Goal: Task Accomplishment & Management: Use online tool/utility

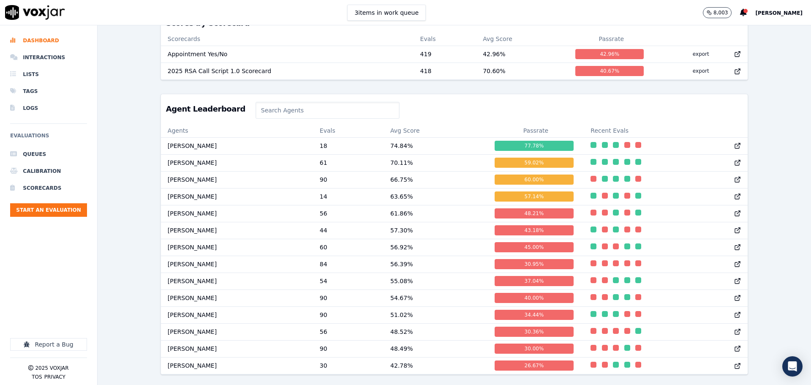
scroll to position [371, 0]
click at [181, 256] on td "[PERSON_NAME]" at bounding box center [237, 264] width 152 height 17
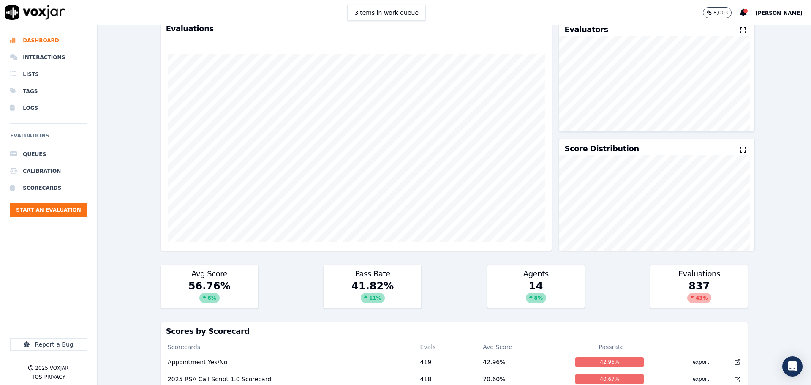
scroll to position [0, 0]
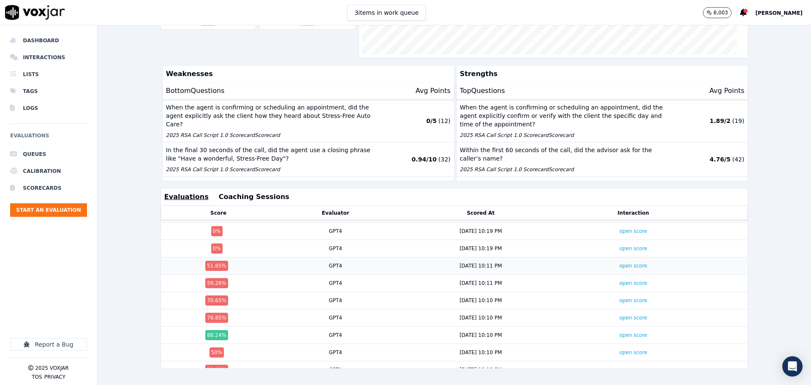
scroll to position [205, 0]
click at [619, 297] on link "open score" at bounding box center [633, 300] width 28 height 6
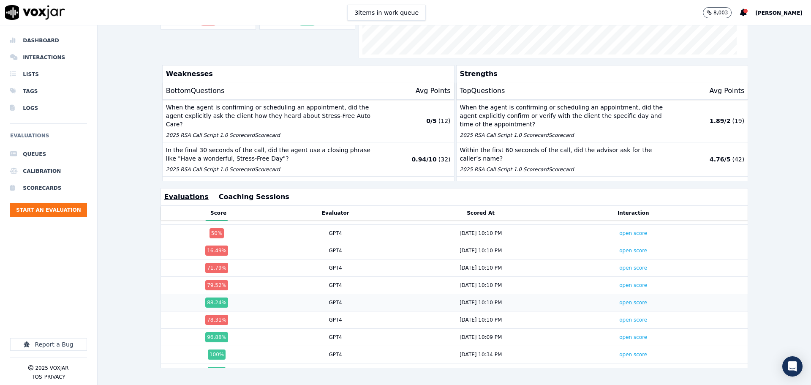
click at [619, 300] on link "open score" at bounding box center [633, 303] width 28 height 6
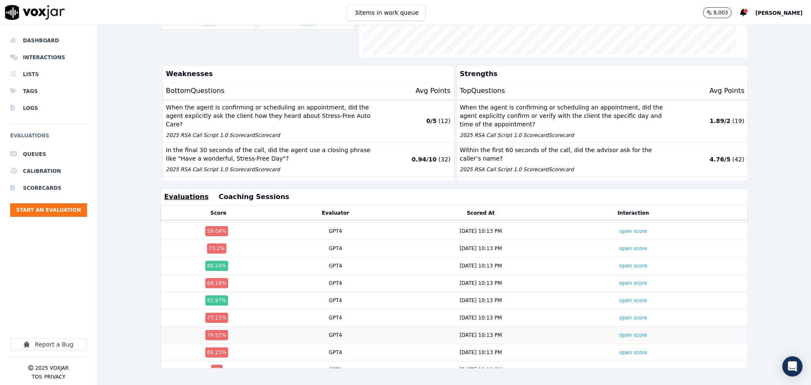
scroll to position [773, 0]
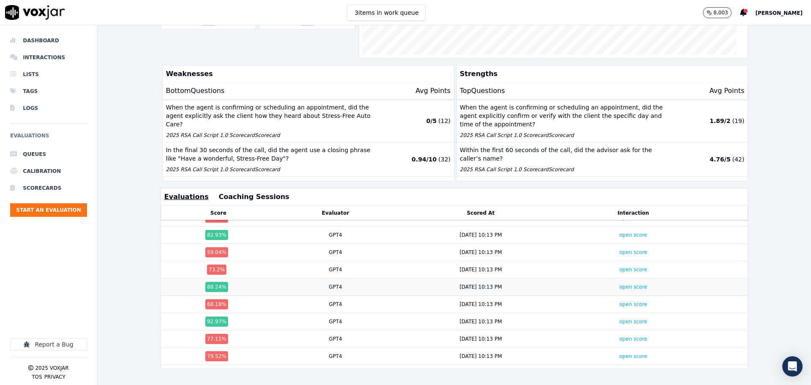
click at [620, 278] on td "open score" at bounding box center [634, 286] width 134 height 17
click at [620, 284] on link "open score" at bounding box center [633, 287] width 28 height 6
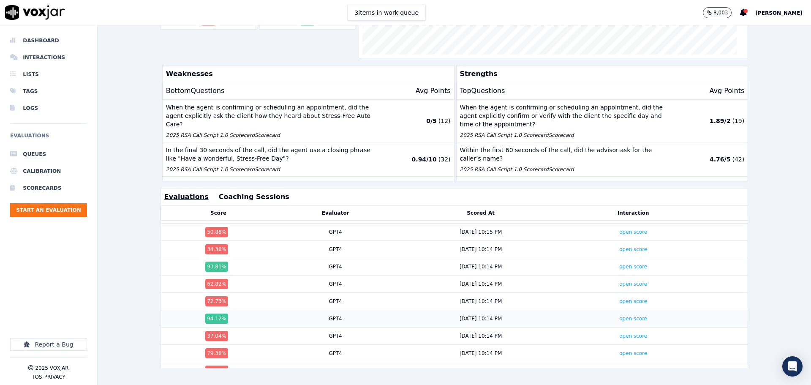
scroll to position [1236, 0]
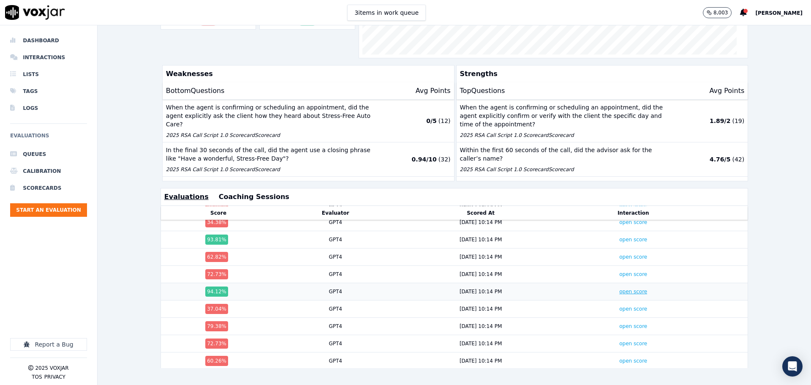
click at [619, 289] on link "open score" at bounding box center [633, 292] width 28 height 6
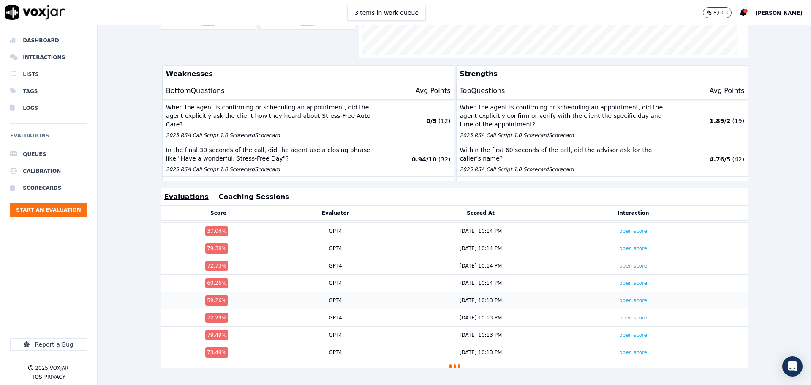
scroll to position [1314, 0]
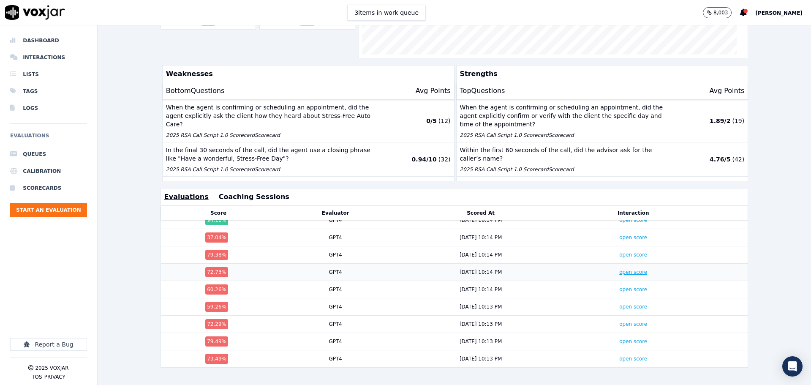
click at [619, 269] on link "open score" at bounding box center [633, 272] width 28 height 6
click at [619, 304] on link "open score" at bounding box center [633, 307] width 28 height 6
click at [621, 338] on link "open score" at bounding box center [633, 341] width 28 height 6
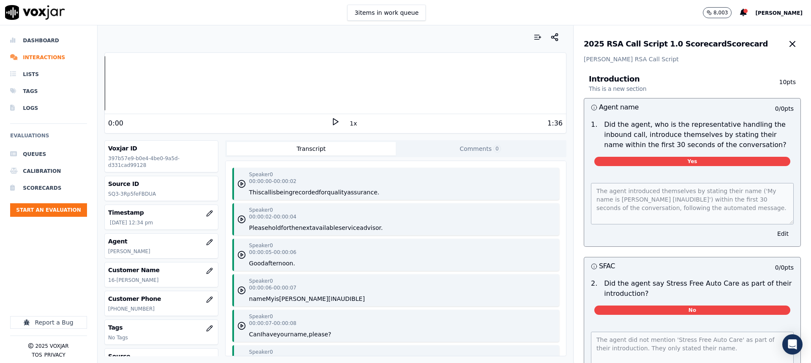
click at [331, 121] on icon at bounding box center [335, 121] width 8 height 8
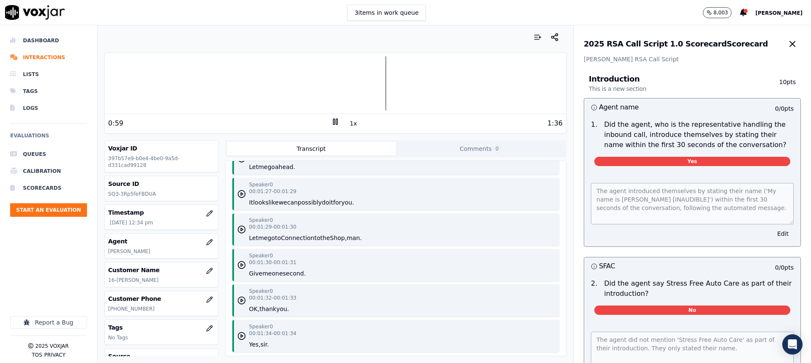
scroll to position [1309, 0]
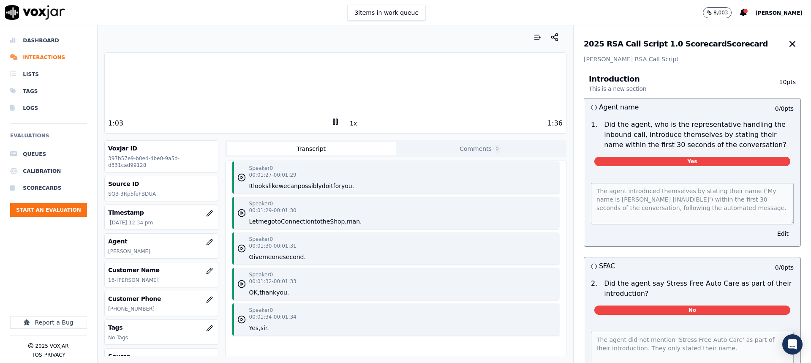
click at [336, 122] on rect at bounding box center [336, 121] width 1 height 5
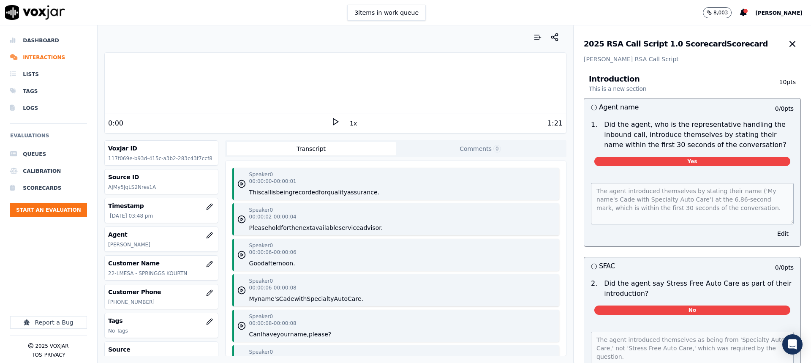
click at [333, 123] on polygon at bounding box center [335, 122] width 5 height 6
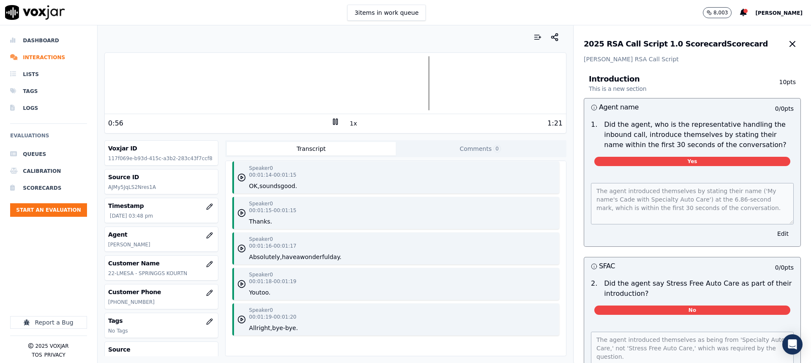
scroll to position [1061, 0]
click at [331, 121] on icon at bounding box center [335, 121] width 8 height 8
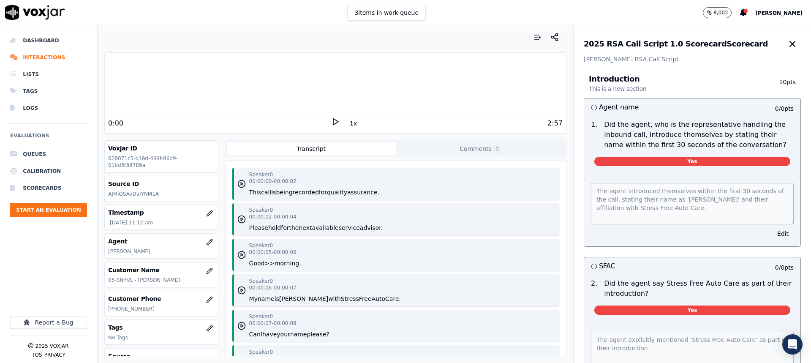
click at [331, 124] on icon at bounding box center [335, 121] width 8 height 8
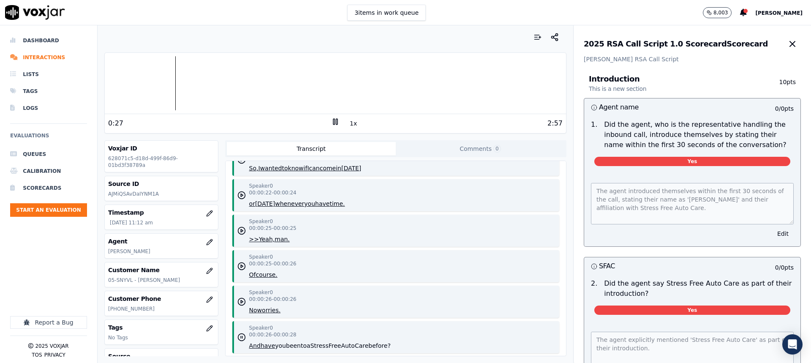
scroll to position [465, 0]
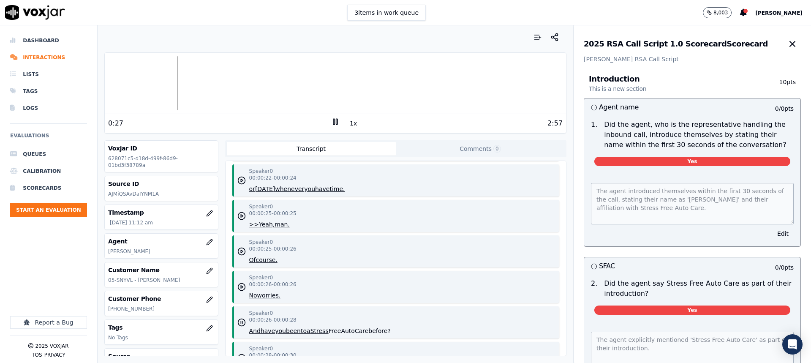
click at [334, 121] on icon at bounding box center [335, 121] width 8 height 8
click at [331, 123] on icon at bounding box center [335, 121] width 8 height 8
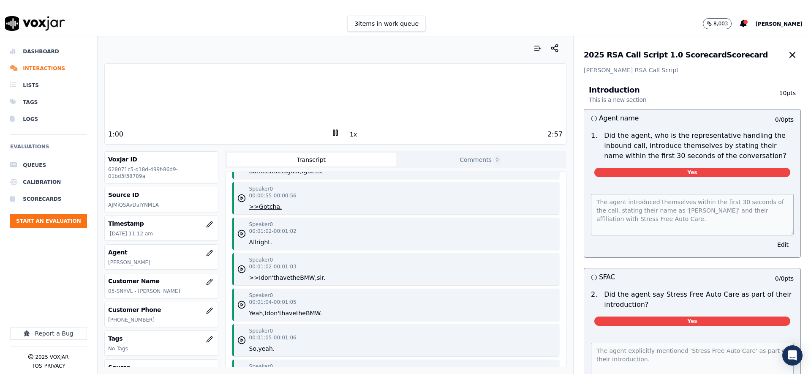
scroll to position [1352, 0]
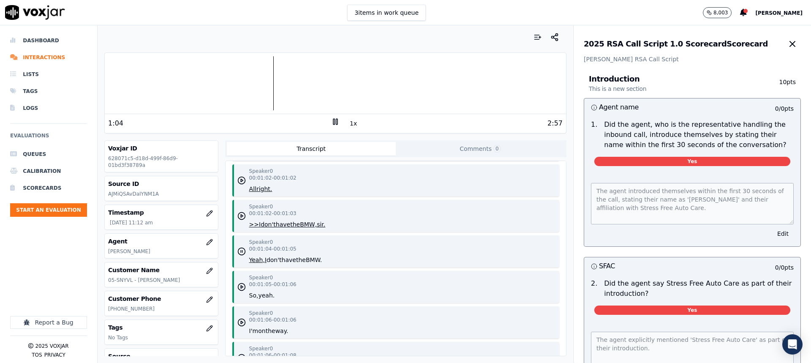
click at [333, 121] on rect at bounding box center [333, 121] width 1 height 5
